Goal: Task Accomplishment & Management: Complete application form

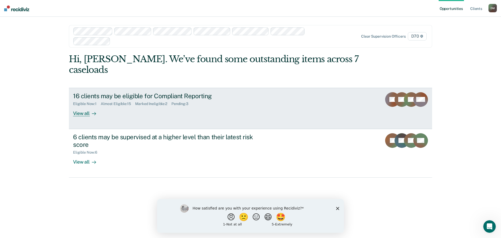
click at [90, 110] on div at bounding box center [93, 113] width 6 height 6
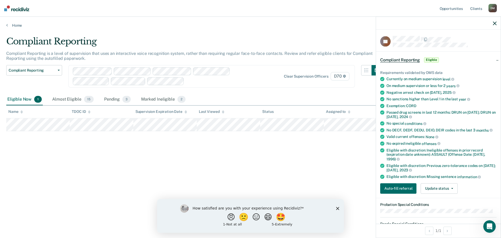
click at [257, 152] on div "Compliant Reporting Compliant Reporting is a level of supervision that uses an …" at bounding box center [250, 117] width 488 height 163
click at [409, 189] on button "Auto-fill referral" at bounding box center [398, 188] width 36 height 10
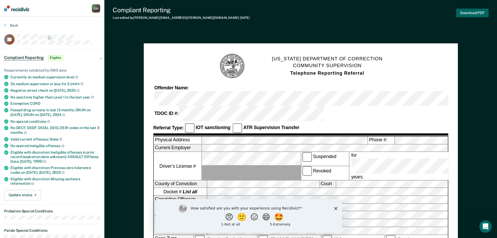
click at [479, 12] on button "Download PDF" at bounding box center [472, 13] width 33 height 9
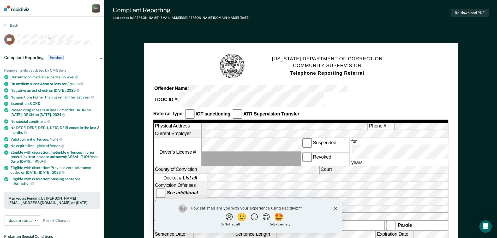
click at [336, 208] on icon "Close survey" at bounding box center [335, 207] width 3 height 3
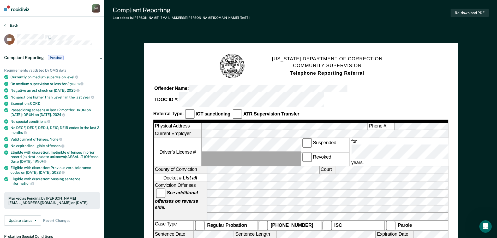
click at [4, 24] on icon at bounding box center [5, 25] width 2 height 4
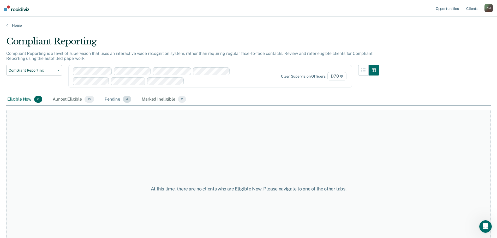
click at [111, 98] on div "Pending 4" at bounding box center [118, 99] width 29 height 11
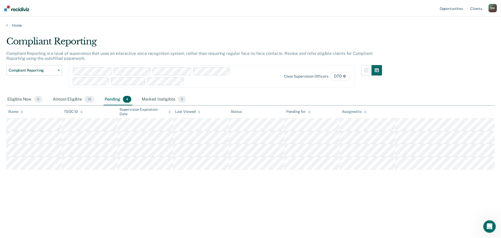
click at [268, 70] on div "Clear supervision officers D70" at bounding box center [211, 76] width 286 height 22
